Goal: Task Accomplishment & Management: Use online tool/utility

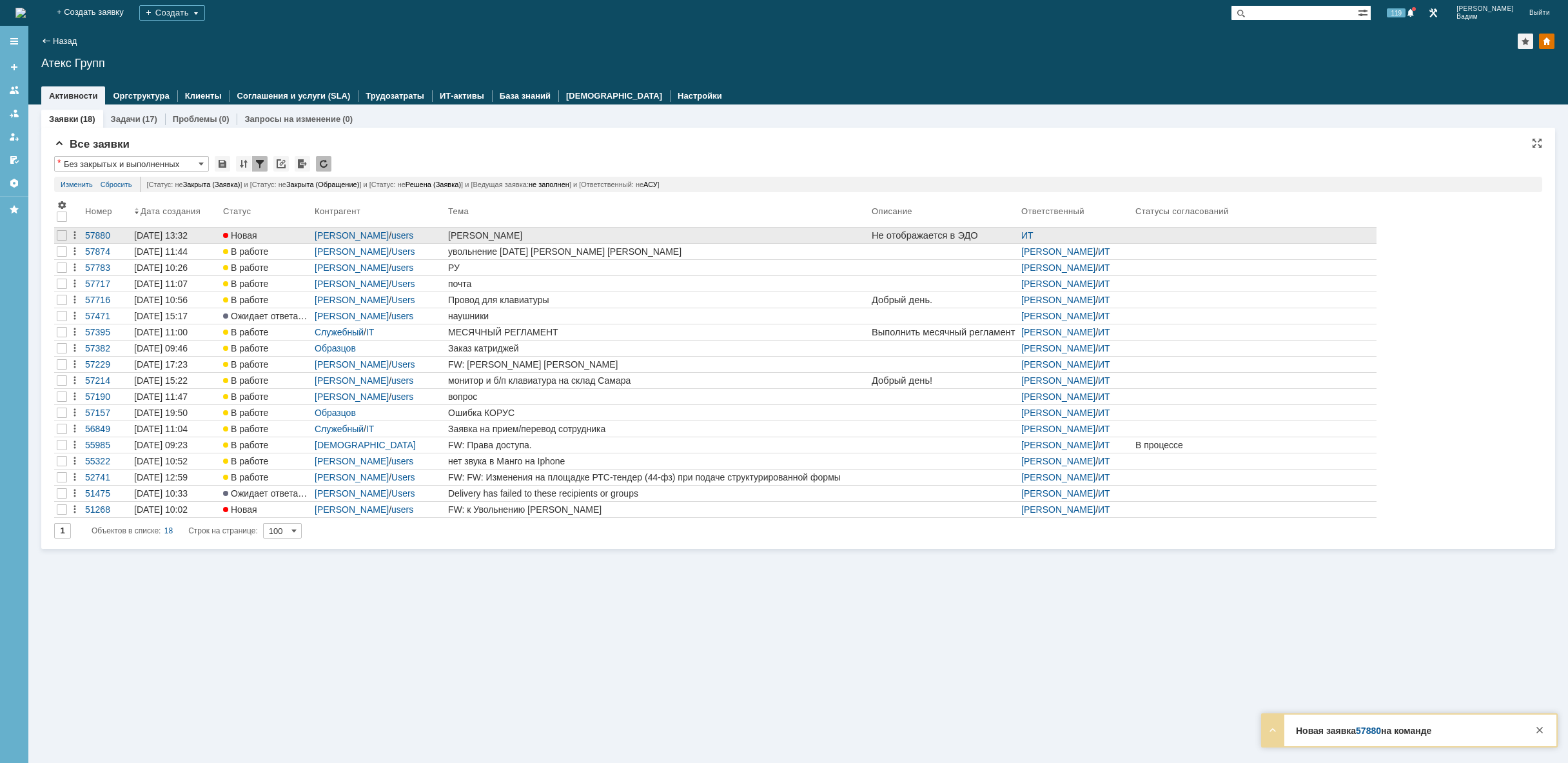
click at [715, 233] on div "[PERSON_NAME]" at bounding box center [658, 236] width 419 height 11
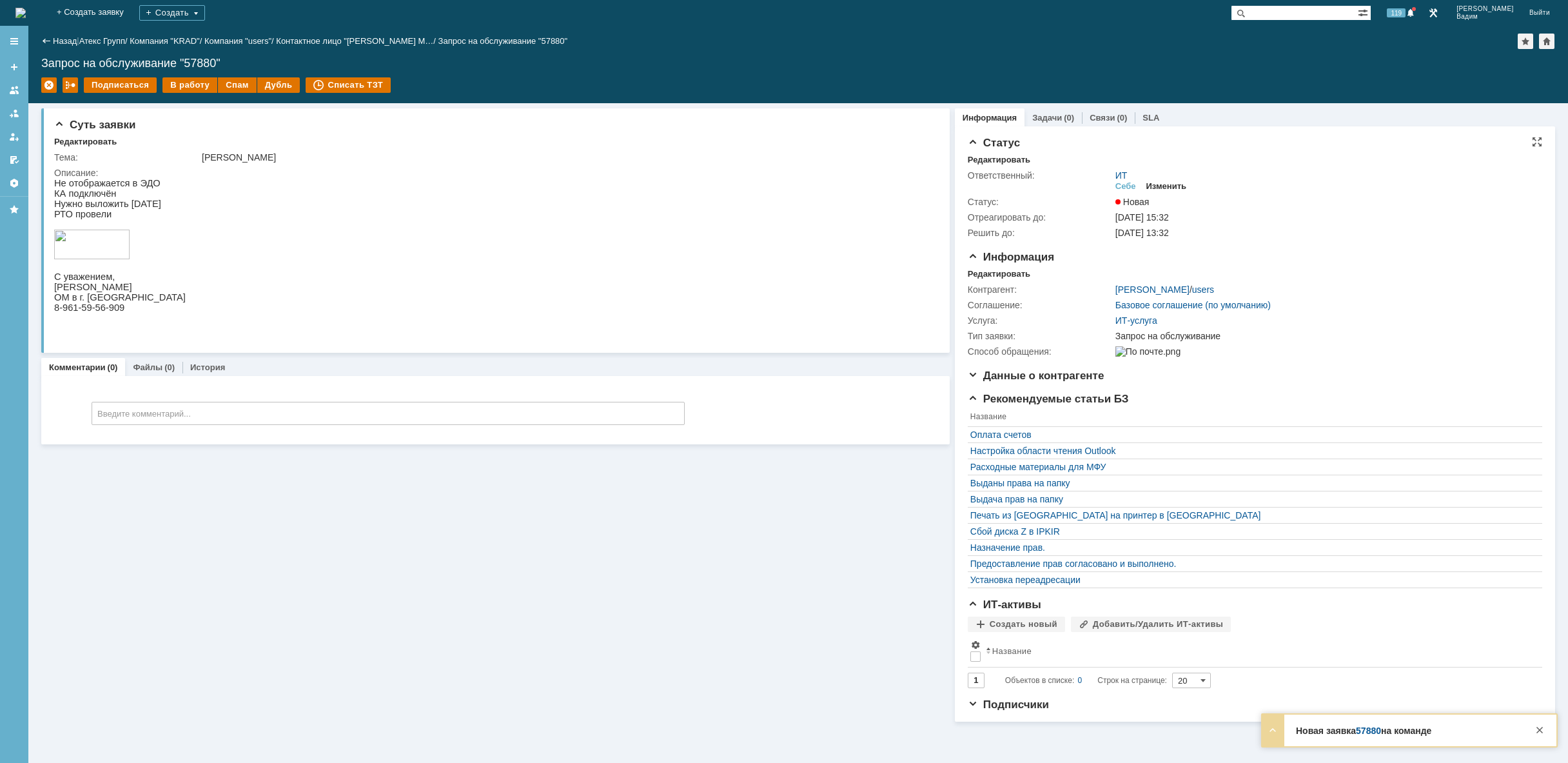
click at [1171, 187] on div "Изменить" at bounding box center [1167, 187] width 40 height 11
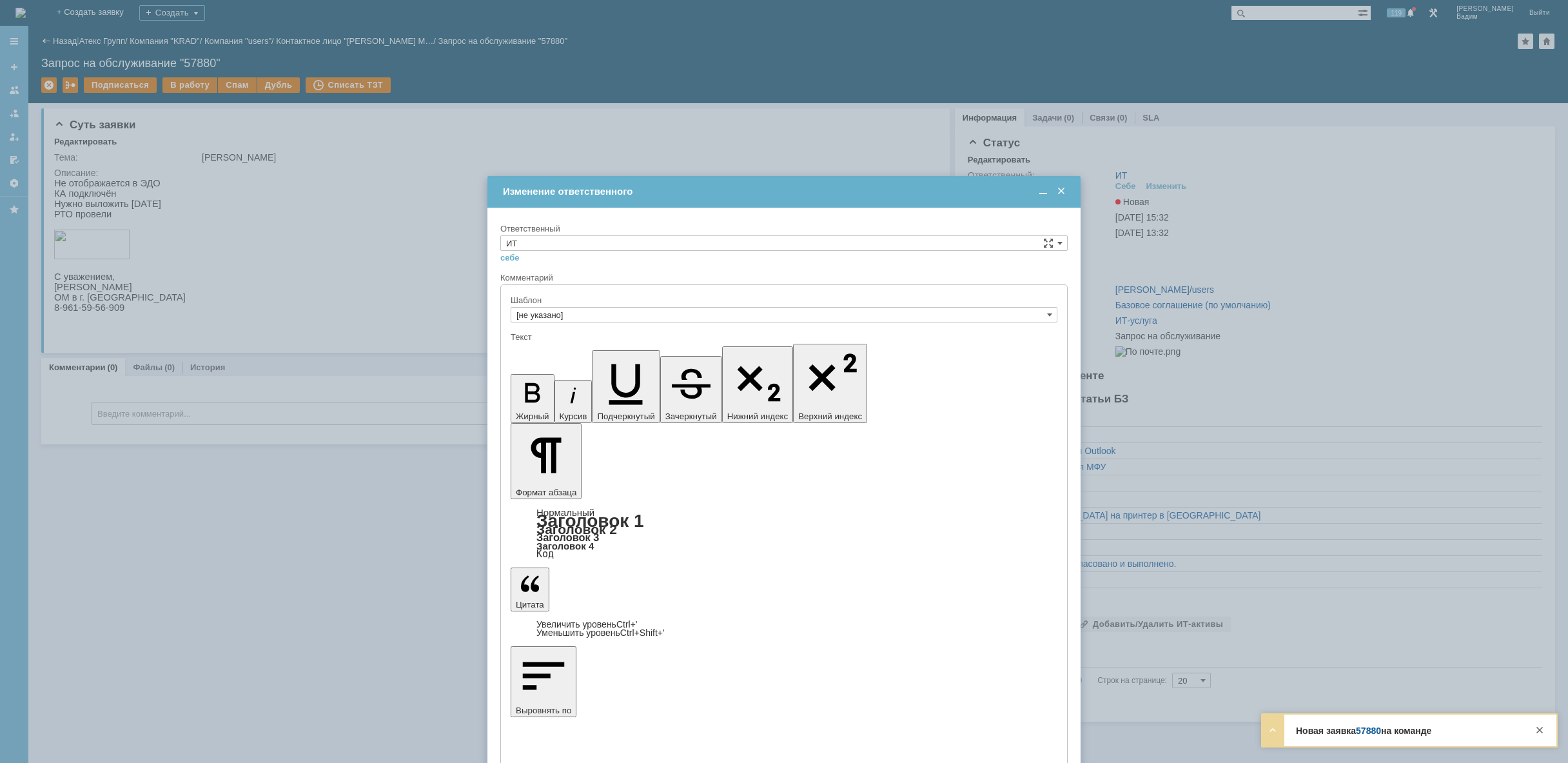
drag, startPoint x: 961, startPoint y: 251, endPoint x: 946, endPoint y: 248, distance: 15.3
click at [954, 249] on div "ИТ себе своей команде" at bounding box center [784, 250] width 568 height 28
drag, startPoint x: 939, startPoint y: 246, endPoint x: 920, endPoint y: 244, distance: 19.1
click at [924, 244] on input "ИТ" at bounding box center [784, 244] width 568 height 16
click at [615, 344] on div "АСУ" at bounding box center [784, 350] width 566 height 14
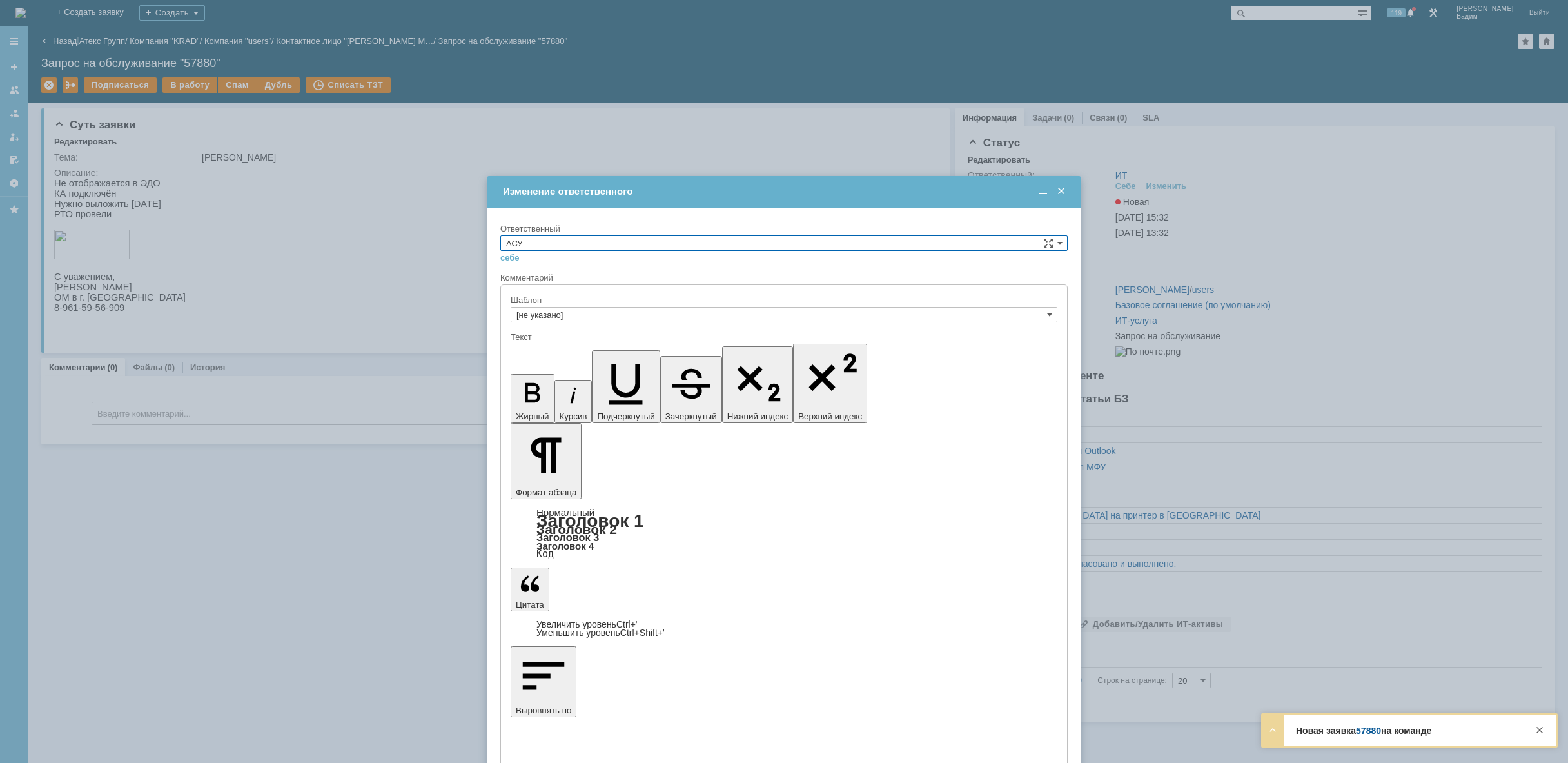
type input "АСУ"
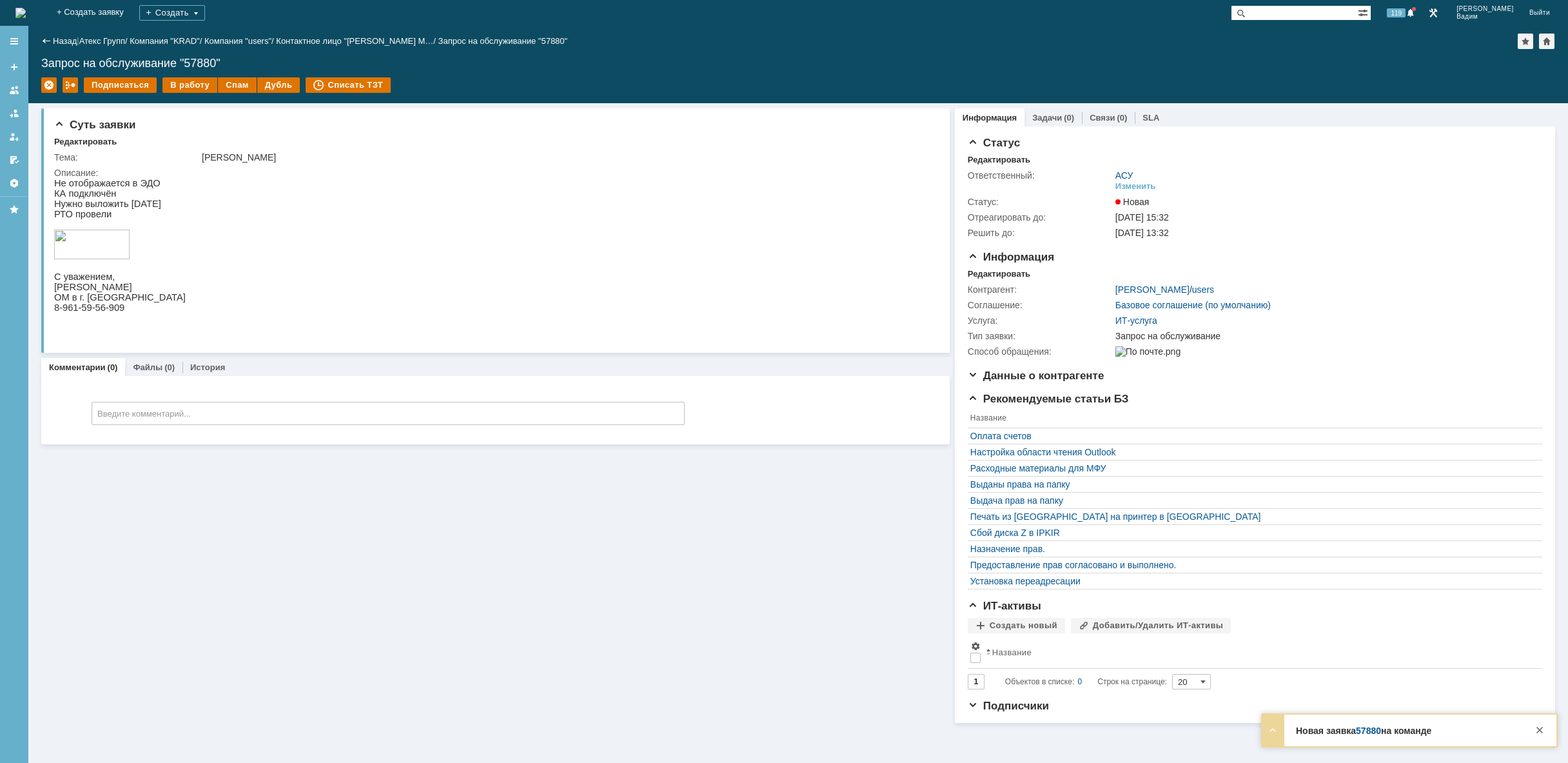
click at [25, 8] on img at bounding box center [21, 13] width 11 height 11
